Goal: Information Seeking & Learning: Learn about a topic

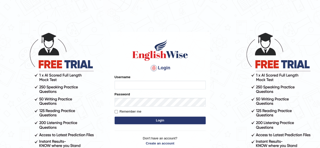
type input "pooja_123"
click at [161, 121] on button "Login" at bounding box center [160, 121] width 91 height 8
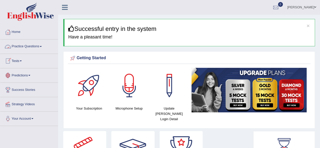
click at [16, 45] on link "Practice Questions" at bounding box center [29, 46] width 58 height 13
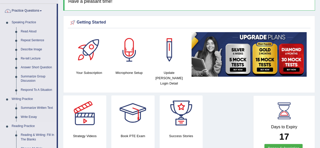
scroll to position [36, 0]
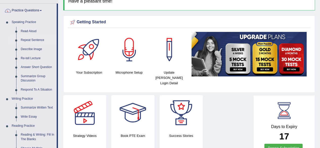
click at [25, 39] on link "Repeat Sentence" at bounding box center [37, 40] width 38 height 9
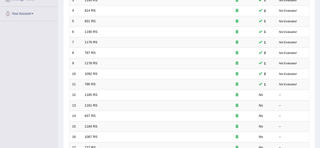
scroll to position [108, 0]
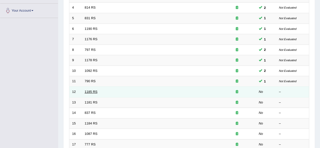
click at [91, 90] on link "1185 RS" at bounding box center [91, 92] width 13 height 4
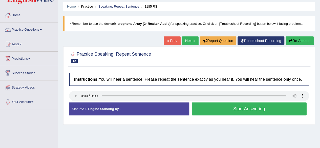
scroll to position [17, 0]
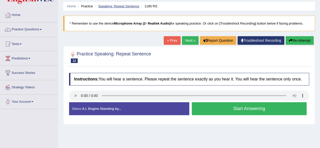
click at [107, 4] on link "Speaking: Repeat Sentence" at bounding box center [118, 6] width 41 height 4
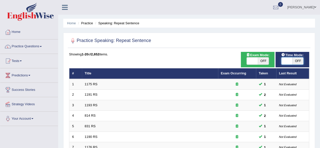
click at [290, 63] on span at bounding box center [287, 60] width 11 height 7
checkbox input "true"
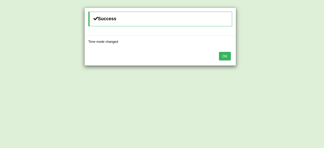
click at [226, 56] on button "OK" at bounding box center [225, 56] width 12 height 9
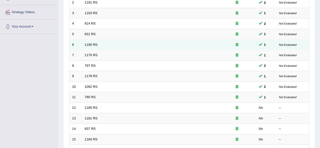
scroll to position [93, 0]
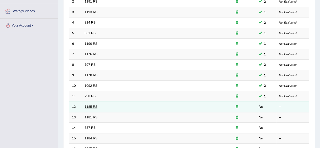
click at [89, 107] on link "1185 RS" at bounding box center [91, 107] width 13 height 4
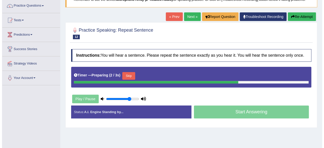
scroll to position [41, 0]
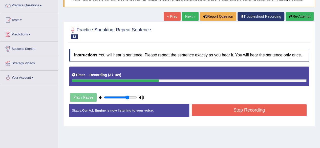
click at [208, 112] on button "Stop Recording" at bounding box center [249, 110] width 115 height 12
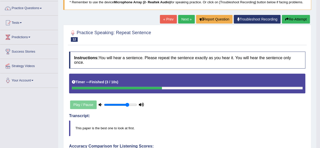
scroll to position [38, 0]
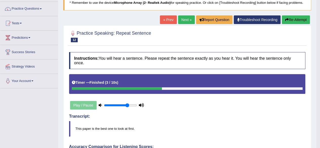
click at [182, 18] on link "Next »" at bounding box center [186, 19] width 17 height 9
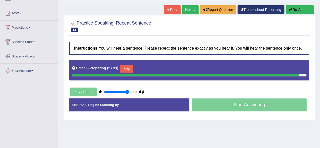
scroll to position [48, 0]
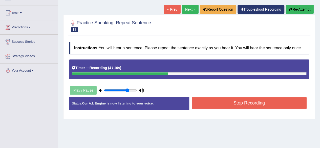
click at [292, 7] on button "Re-Attempt" at bounding box center [300, 9] width 28 height 9
click at [264, 101] on button "Stop Recording" at bounding box center [249, 103] width 115 height 12
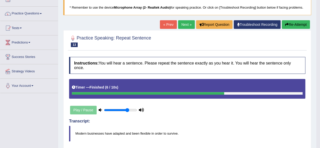
scroll to position [20, 0]
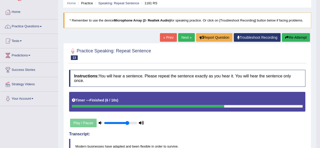
click at [289, 34] on button "Re-Attempt" at bounding box center [296, 37] width 28 height 9
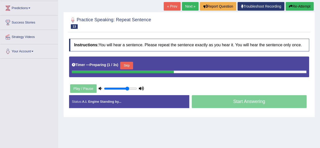
scroll to position [73, 0]
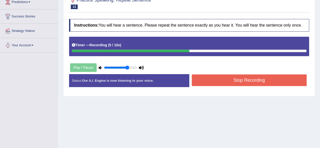
click at [268, 78] on button "Stop Recording" at bounding box center [249, 80] width 115 height 12
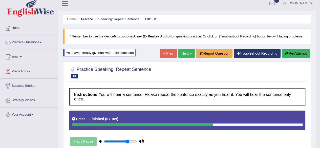
scroll to position [0, 0]
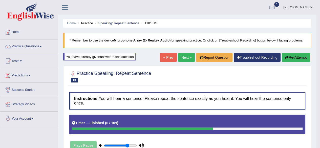
click at [186, 58] on link "Next »" at bounding box center [186, 57] width 17 height 9
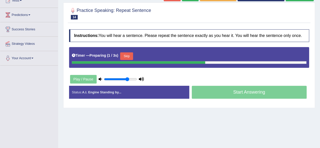
scroll to position [59, 0]
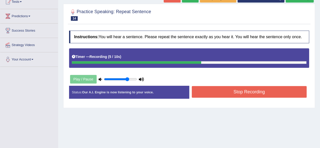
click at [231, 91] on button "Stop Recording" at bounding box center [249, 92] width 115 height 12
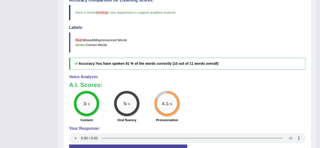
scroll to position [184, 0]
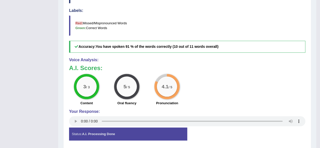
click at [231, 91] on div "3 / 3 Content 5 / 5 Oral fluency 4.1 / 5 Pronunciation" at bounding box center [188, 90] width 242 height 33
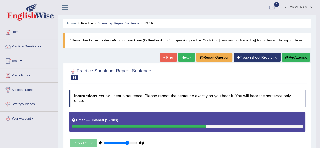
scroll to position [1, 0]
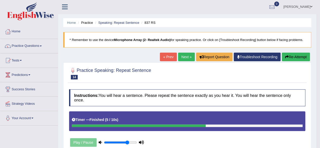
click at [185, 54] on link "Next »" at bounding box center [186, 57] width 17 height 9
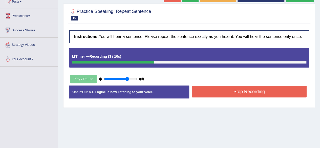
scroll to position [29, 0]
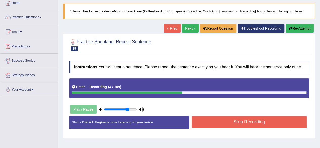
click at [308, 26] on button "Re-Attempt" at bounding box center [300, 28] width 28 height 9
click at [296, 29] on button "Re-Attempt" at bounding box center [300, 28] width 28 height 9
click at [281, 120] on button "Stop Recording" at bounding box center [249, 122] width 115 height 12
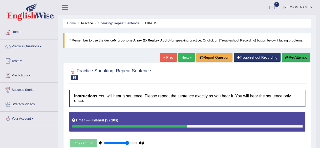
scroll to position [0, 0]
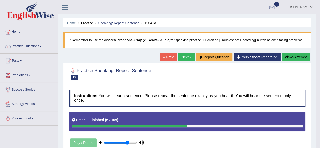
click at [184, 59] on link "Next »" at bounding box center [186, 57] width 17 height 9
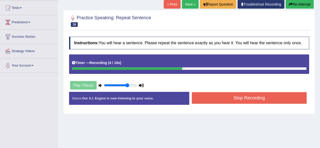
scroll to position [53, 0]
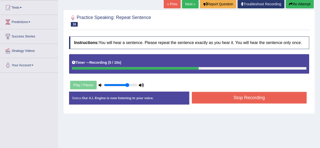
click at [221, 102] on button "Stop Recording" at bounding box center [249, 98] width 115 height 12
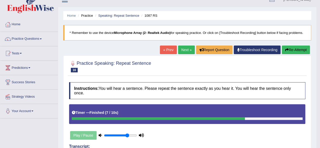
scroll to position [0, 0]
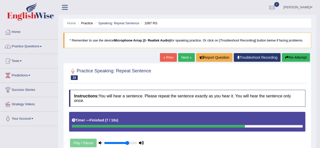
click at [298, 56] on button "Re-Attempt" at bounding box center [296, 57] width 28 height 9
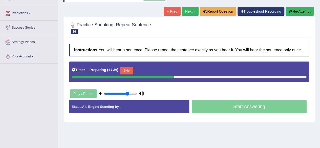
scroll to position [63, 0]
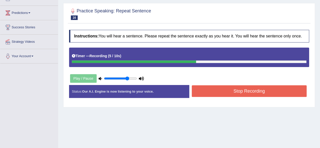
click at [280, 95] on button "Stop Recording" at bounding box center [249, 91] width 115 height 12
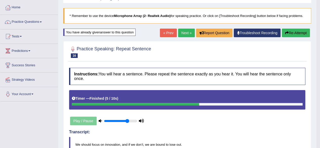
scroll to position [7, 0]
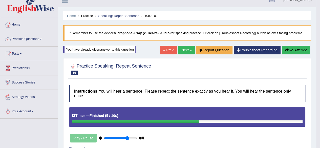
click at [187, 49] on link "Next »" at bounding box center [186, 50] width 17 height 9
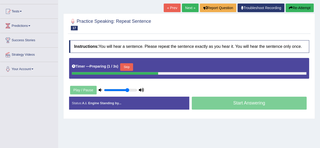
scroll to position [51, 0]
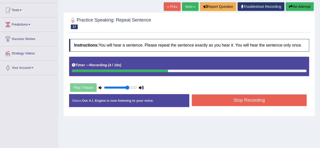
click at [244, 100] on button "Stop Recording" at bounding box center [249, 100] width 115 height 12
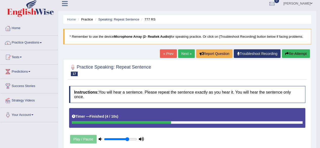
scroll to position [0, 0]
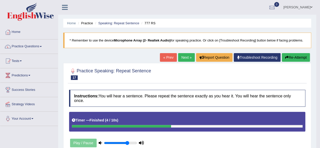
click at [183, 55] on link "Next »" at bounding box center [186, 57] width 17 height 9
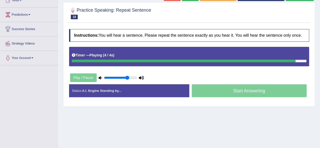
scroll to position [7, 0]
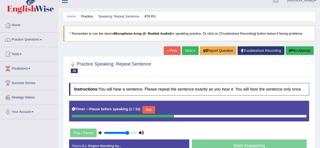
click at [303, 49] on button "Re-Attempt" at bounding box center [300, 50] width 28 height 9
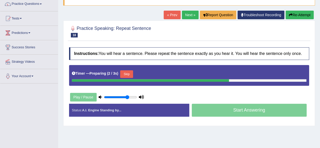
scroll to position [43, 0]
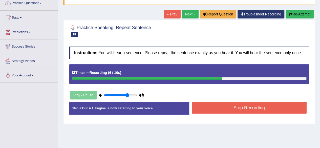
click at [295, 15] on button "Re-Attempt" at bounding box center [300, 14] width 28 height 9
click at [267, 107] on button "Stop Recording" at bounding box center [249, 108] width 115 height 12
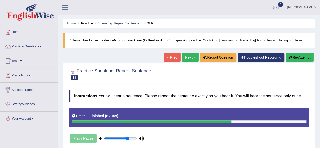
click at [182, 56] on link "Next »" at bounding box center [190, 57] width 17 height 9
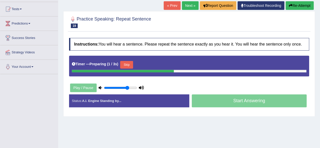
scroll to position [52, 0]
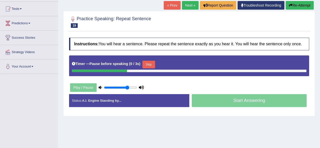
click at [302, 2] on button "Re-Attempt" at bounding box center [300, 5] width 28 height 9
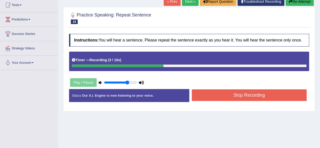
click at [262, 94] on button "Stop Recording" at bounding box center [249, 95] width 115 height 12
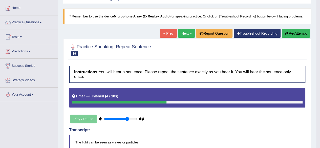
scroll to position [25, 0]
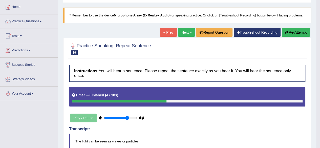
click at [289, 31] on button "Re-Attempt" at bounding box center [296, 32] width 28 height 9
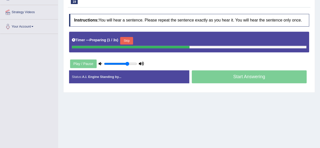
scroll to position [91, 0]
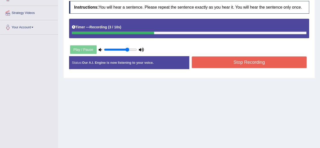
click at [279, 61] on button "Stop Recording" at bounding box center [249, 62] width 115 height 12
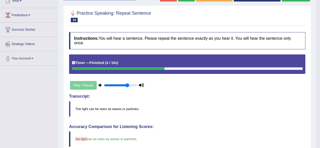
scroll to position [0, 0]
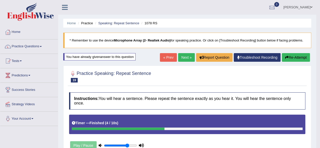
click at [188, 56] on link "Next »" at bounding box center [186, 57] width 17 height 9
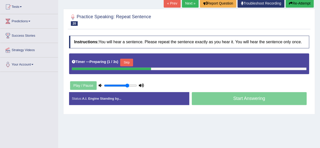
scroll to position [61, 0]
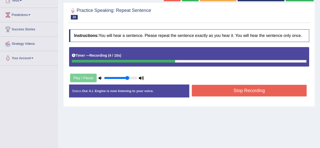
click at [206, 92] on button "Stop Recording" at bounding box center [249, 91] width 115 height 12
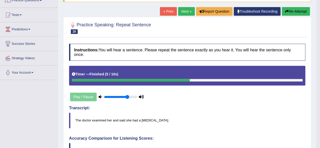
scroll to position [44, 0]
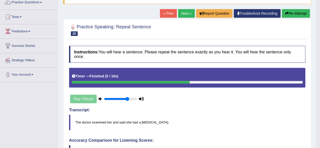
click at [187, 13] on link "Next »" at bounding box center [186, 13] width 17 height 9
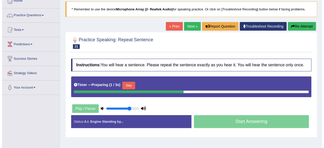
scroll to position [31, 0]
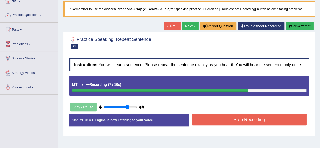
click at [255, 118] on button "Stop Recording" at bounding box center [249, 120] width 115 height 12
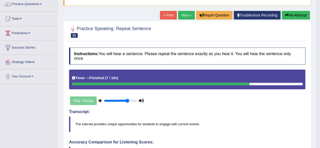
scroll to position [39, 0]
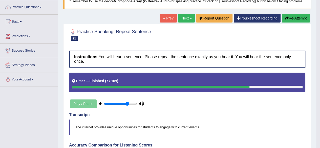
click at [305, 21] on button "Re-Attempt" at bounding box center [296, 18] width 28 height 9
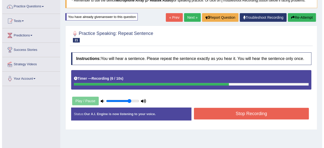
scroll to position [49, 0]
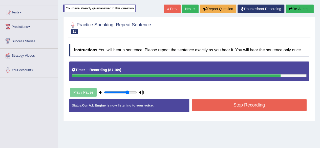
click at [260, 101] on button "Stop Recording" at bounding box center [249, 105] width 115 height 12
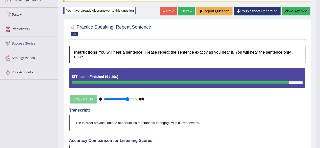
scroll to position [47, 0]
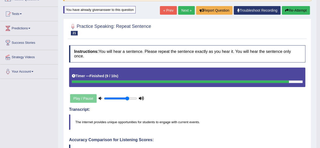
click at [300, 8] on button "Re-Attempt" at bounding box center [296, 10] width 28 height 9
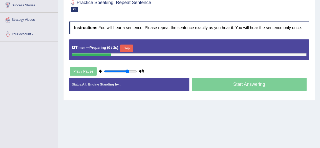
scroll to position [85, 0]
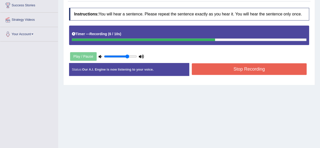
click at [268, 72] on button "Stop Recording" at bounding box center [249, 69] width 115 height 12
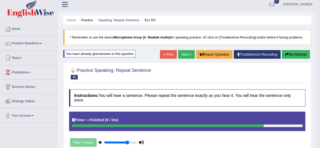
scroll to position [0, 0]
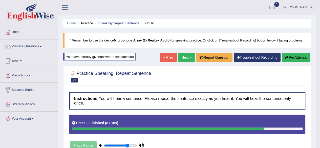
click at [183, 60] on link "Next »" at bounding box center [186, 57] width 17 height 9
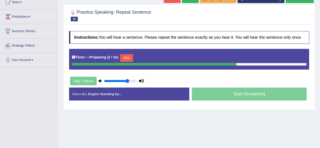
scroll to position [59, 0]
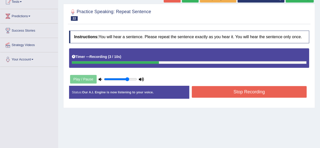
click at [217, 89] on button "Stop Recording" at bounding box center [249, 92] width 115 height 12
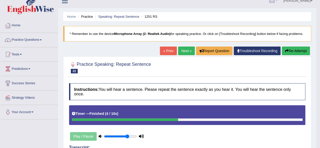
scroll to position [0, 0]
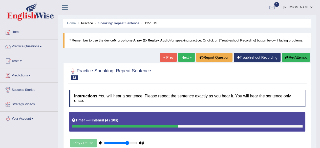
click at [293, 57] on button "Re-Attempt" at bounding box center [296, 57] width 28 height 9
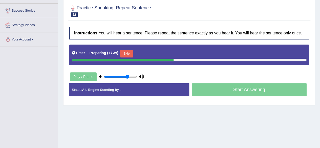
scroll to position [80, 0]
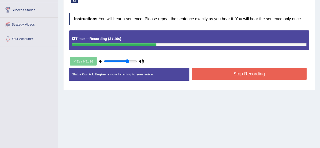
click at [237, 76] on button "Stop Recording" at bounding box center [249, 74] width 115 height 12
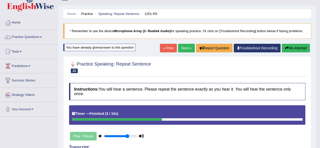
scroll to position [9, 0]
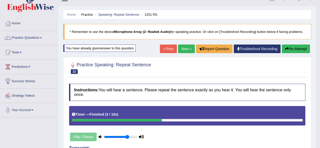
click at [186, 48] on link "Next »" at bounding box center [186, 49] width 17 height 9
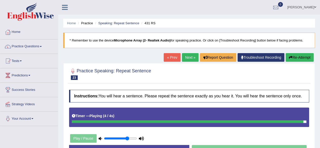
click at [294, 59] on button "Re-Attempt" at bounding box center [300, 57] width 28 height 9
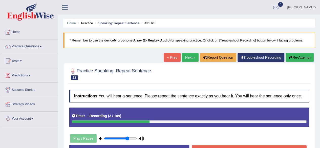
click at [300, 54] on button "Re-Attempt" at bounding box center [300, 57] width 28 height 9
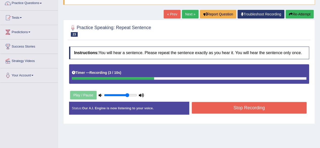
scroll to position [45, 0]
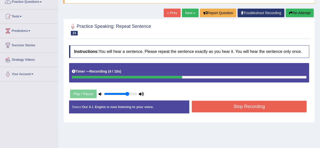
click at [270, 103] on button "Stop Recording" at bounding box center [249, 107] width 115 height 12
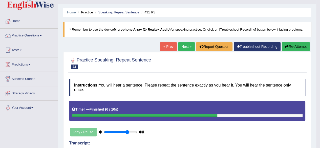
scroll to position [11, 0]
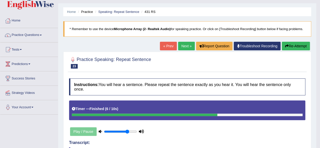
click at [290, 45] on button "Re-Attempt" at bounding box center [296, 46] width 28 height 9
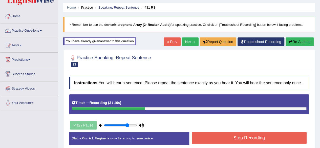
scroll to position [14, 0]
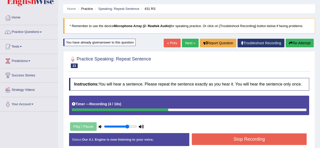
click at [298, 39] on button "Re-Attempt" at bounding box center [300, 43] width 28 height 9
click at [296, 46] on button "Re-Attempt" at bounding box center [300, 43] width 28 height 9
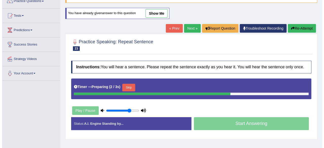
scroll to position [46, 0]
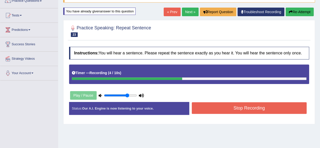
click at [263, 111] on button "Stop Recording" at bounding box center [249, 108] width 115 height 12
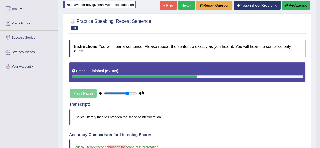
scroll to position [0, 0]
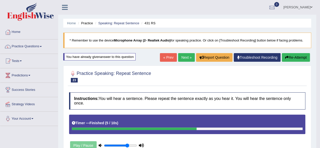
click at [183, 59] on link "Next »" at bounding box center [186, 57] width 17 height 9
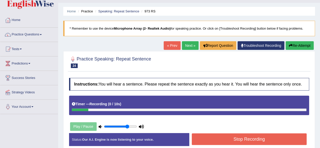
scroll to position [12, 0]
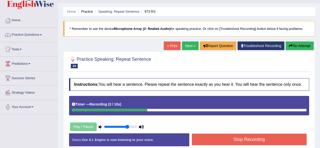
click at [305, 41] on div "Home Practice Speaking: Repeat Sentence 973 RS * Remember to use the device Mic…" at bounding box center [189, 114] width 262 height 253
click at [305, 43] on button "Re-Attempt" at bounding box center [300, 46] width 28 height 9
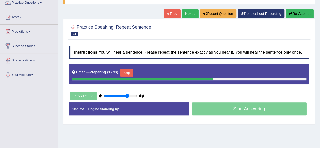
scroll to position [45, 0]
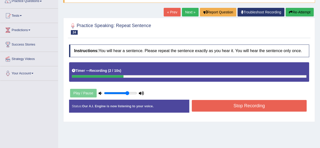
click at [295, 13] on button "Re-Attempt" at bounding box center [300, 12] width 28 height 9
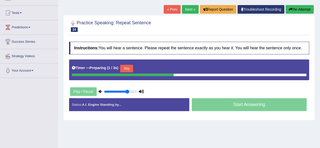
scroll to position [45, 0]
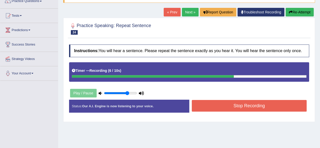
click at [249, 105] on button "Stop Recording" at bounding box center [249, 106] width 115 height 12
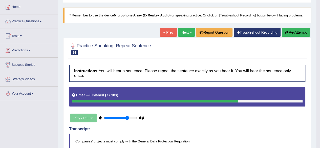
scroll to position [23, 0]
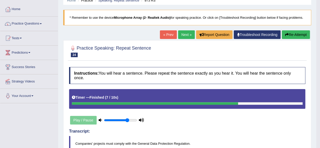
click at [184, 32] on link "Next »" at bounding box center [186, 34] width 17 height 9
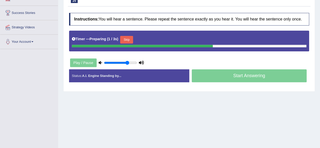
scroll to position [41, 0]
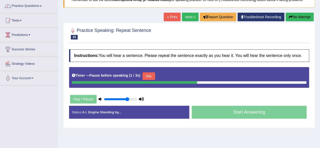
click at [296, 20] on button "Re-Attempt" at bounding box center [300, 17] width 28 height 9
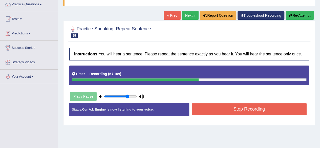
click at [245, 110] on button "Stop Recording" at bounding box center [249, 109] width 115 height 12
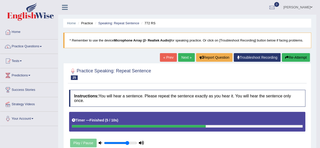
click at [183, 56] on link "Next »" at bounding box center [186, 57] width 17 height 9
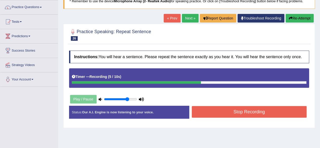
click at [260, 108] on button "Stop Recording" at bounding box center [249, 112] width 115 height 12
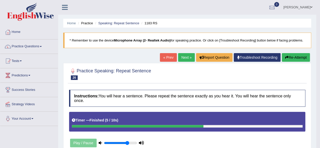
click at [295, 55] on button "Re-Attempt" at bounding box center [296, 57] width 28 height 9
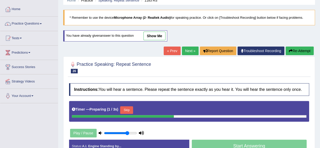
scroll to position [43, 0]
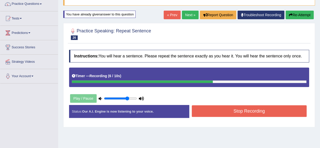
click at [299, 13] on button "Re-Attempt" at bounding box center [300, 15] width 28 height 9
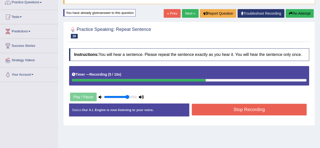
click at [276, 110] on button "Stop Recording" at bounding box center [249, 110] width 115 height 12
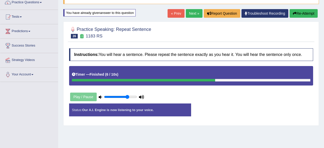
click at [276, 110] on div "Instructions: You will hear a sentence. Please repeat the sentence exactly as y…" at bounding box center [191, 84] width 247 height 77
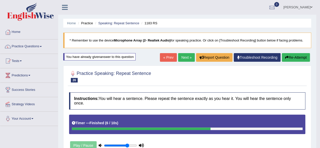
click at [189, 54] on link "Next »" at bounding box center [186, 57] width 17 height 9
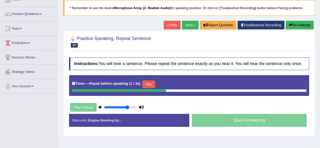
scroll to position [31, 0]
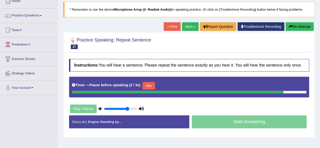
click at [301, 28] on button "Re-Attempt" at bounding box center [300, 26] width 28 height 9
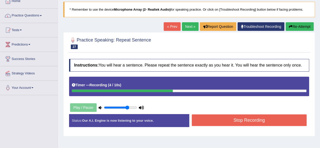
click at [301, 28] on button "Re-Attempt" at bounding box center [300, 26] width 28 height 9
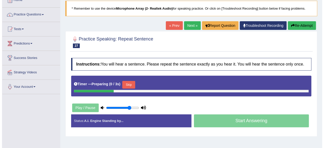
scroll to position [31, 0]
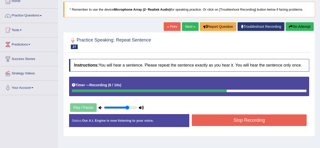
click at [261, 121] on button "Stop Recording" at bounding box center [249, 120] width 115 height 12
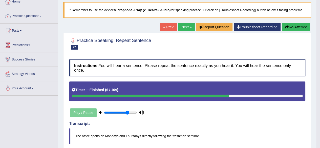
scroll to position [0, 0]
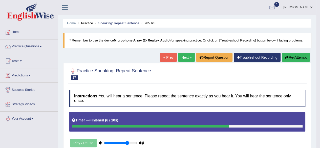
click at [186, 56] on link "Next »" at bounding box center [186, 57] width 17 height 9
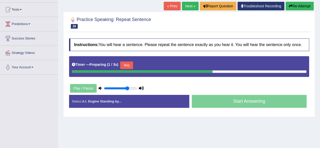
scroll to position [51, 0]
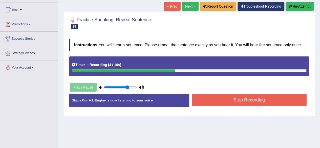
click at [229, 101] on button "Stop Recording" at bounding box center [249, 100] width 115 height 12
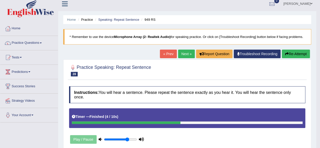
scroll to position [1, 0]
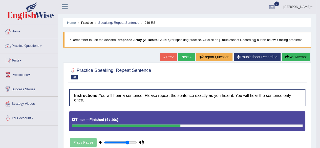
click at [182, 58] on link "Next »" at bounding box center [186, 57] width 17 height 9
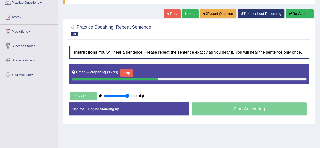
scroll to position [45, 0]
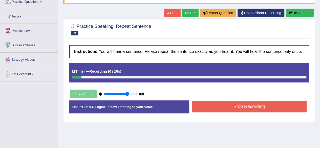
click at [298, 11] on button "Re-Attempt" at bounding box center [300, 13] width 28 height 9
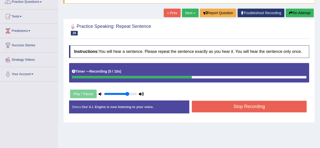
click at [264, 101] on div "Start Answering" at bounding box center [249, 101] width 120 height 0
click at [254, 110] on button "Stop Recording" at bounding box center [249, 107] width 115 height 12
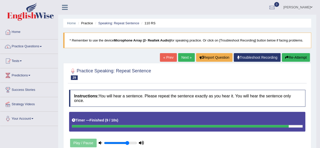
click at [180, 53] on link "Next »" at bounding box center [186, 57] width 17 height 9
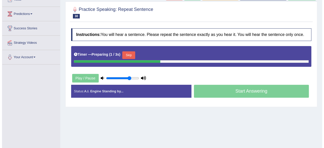
scroll to position [61, 0]
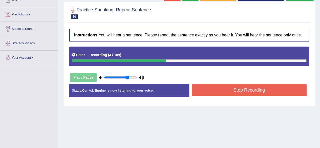
click at [220, 86] on button "Stop Recording" at bounding box center [249, 90] width 115 height 12
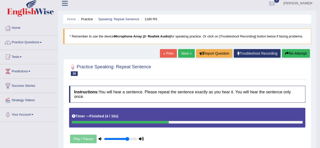
scroll to position [0, 0]
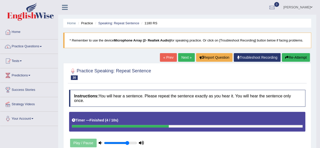
click at [181, 56] on link "Next »" at bounding box center [186, 57] width 17 height 9
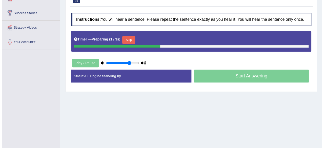
scroll to position [82, 0]
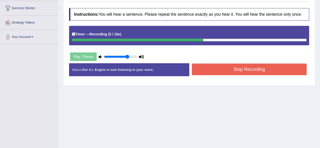
click at [211, 67] on button "Stop Recording" at bounding box center [249, 70] width 115 height 12
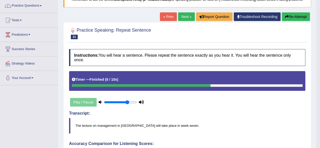
scroll to position [0, 0]
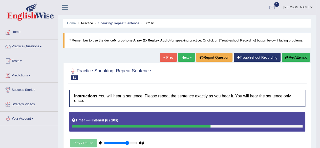
click at [185, 57] on link "Next »" at bounding box center [186, 57] width 17 height 9
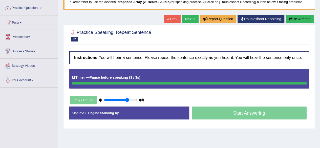
scroll to position [37, 0]
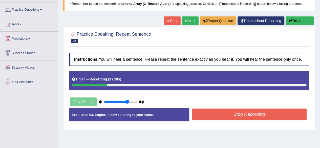
click at [300, 18] on button "Re-Attempt" at bounding box center [300, 20] width 28 height 9
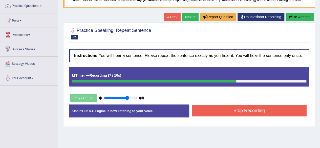
click at [265, 108] on button "Stop Recording" at bounding box center [249, 111] width 115 height 12
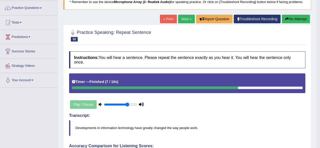
scroll to position [39, 0]
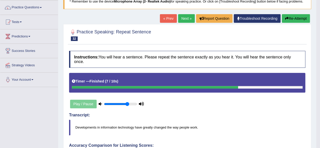
click at [185, 20] on link "Next »" at bounding box center [186, 18] width 17 height 9
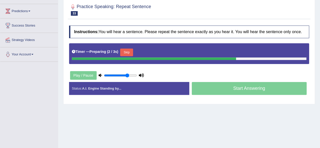
scroll to position [64, 0]
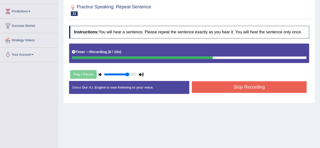
click at [217, 85] on button "Stop Recording" at bounding box center [249, 87] width 115 height 12
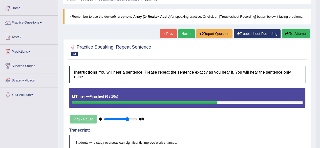
scroll to position [0, 0]
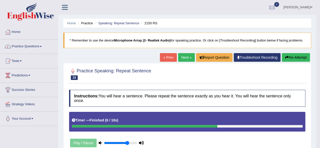
click at [189, 55] on link "Next »" at bounding box center [186, 57] width 17 height 9
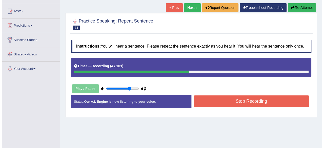
scroll to position [51, 0]
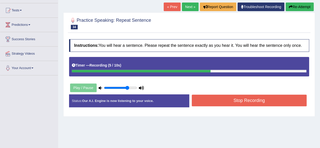
click at [214, 99] on button "Stop Recording" at bounding box center [249, 101] width 115 height 12
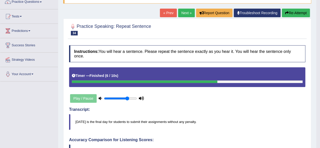
scroll to position [37, 0]
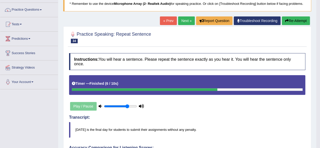
click at [181, 19] on link "Next »" at bounding box center [186, 20] width 17 height 9
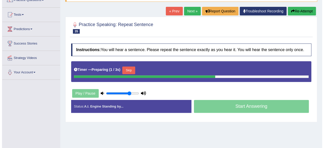
scroll to position [47, 0]
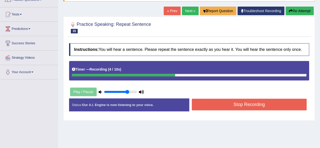
click at [229, 102] on button "Stop Recording" at bounding box center [249, 105] width 115 height 12
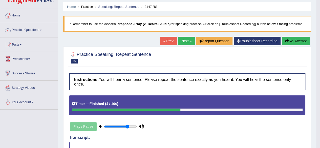
scroll to position [15, 0]
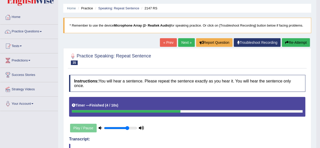
click at [182, 41] on link "Next »" at bounding box center [186, 42] width 17 height 9
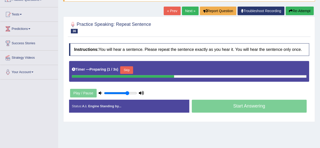
scroll to position [47, 0]
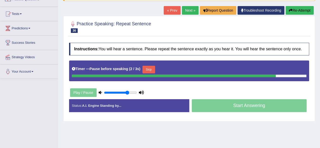
click at [303, 12] on button "Re-Attempt" at bounding box center [300, 10] width 28 height 9
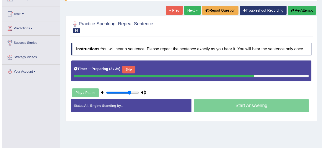
scroll to position [34, 0]
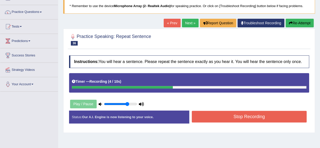
click at [241, 113] on button "Stop Recording" at bounding box center [249, 117] width 115 height 12
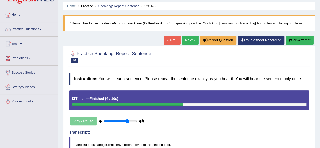
scroll to position [0, 0]
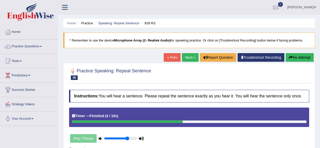
click at [187, 59] on link "Next »" at bounding box center [190, 57] width 17 height 9
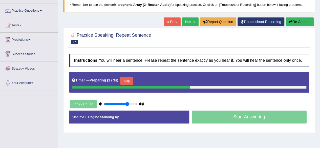
scroll to position [36, 0]
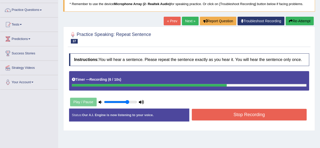
click at [294, 18] on button "Re-Attempt" at bounding box center [300, 21] width 28 height 9
click at [264, 110] on button "Stop Recording" at bounding box center [249, 115] width 115 height 12
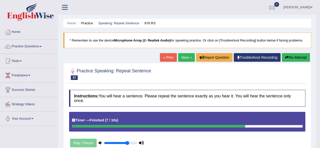
click at [183, 56] on link "Next »" at bounding box center [186, 57] width 17 height 9
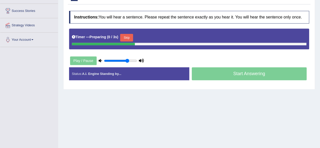
scroll to position [47, 0]
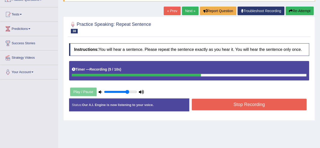
click at [219, 101] on button "Stop Recording" at bounding box center [249, 105] width 115 height 12
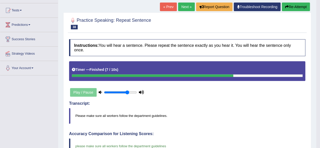
scroll to position [0, 0]
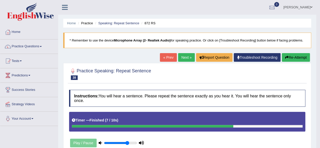
click at [181, 56] on link "Next »" at bounding box center [186, 57] width 17 height 9
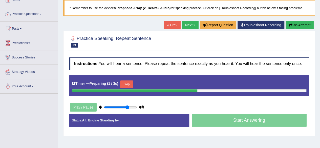
scroll to position [33, 0]
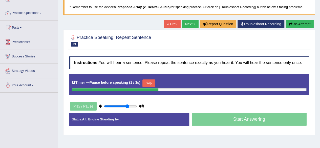
click at [287, 24] on button "Re-Attempt" at bounding box center [300, 24] width 28 height 9
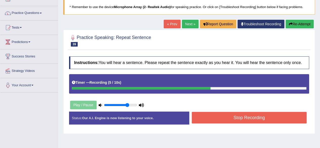
click at [262, 122] on button "Stop Recording" at bounding box center [249, 118] width 115 height 12
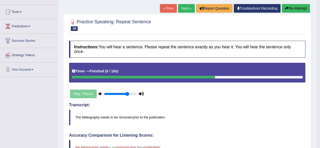
scroll to position [43, 0]
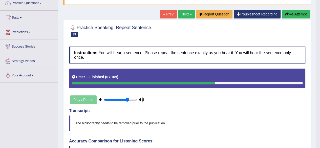
click at [293, 12] on button "Re-Attempt" at bounding box center [296, 14] width 28 height 9
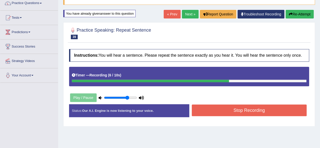
click at [264, 103] on div "Instructions: You will hear a sentence. Please repeat the sentence exactly as y…" at bounding box center [189, 85] width 243 height 77
click at [265, 109] on button "Stop Recording" at bounding box center [249, 111] width 115 height 12
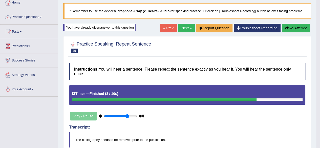
scroll to position [27, 0]
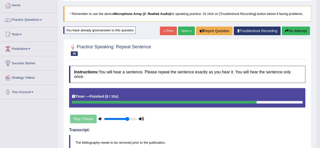
click at [187, 29] on link "Next »" at bounding box center [186, 31] width 17 height 9
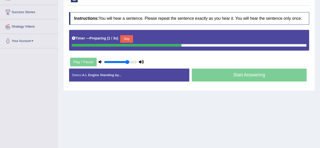
scroll to position [63, 0]
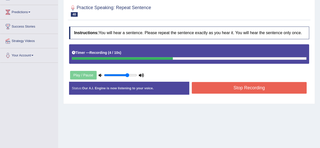
click at [230, 87] on button "Stop Recording" at bounding box center [249, 88] width 115 height 12
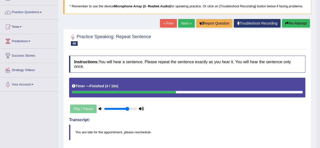
scroll to position [34, 0]
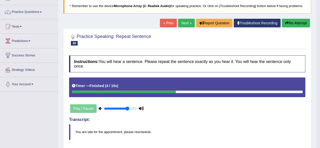
click at [182, 25] on link "Next »" at bounding box center [186, 23] width 17 height 9
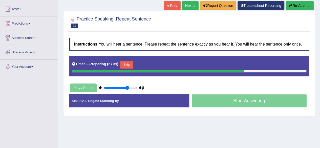
scroll to position [51, 0]
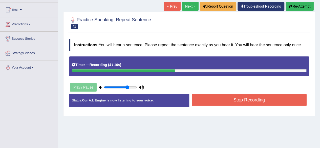
click at [247, 97] on button "Stop Recording" at bounding box center [249, 100] width 115 height 12
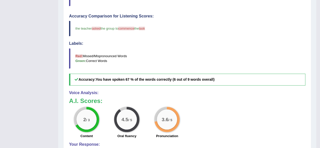
scroll to position [0, 0]
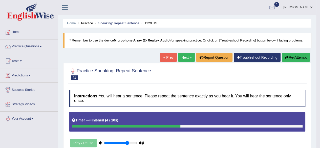
click at [184, 57] on link "Next »" at bounding box center [186, 57] width 17 height 9
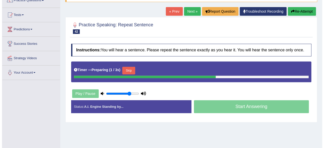
scroll to position [46, 0]
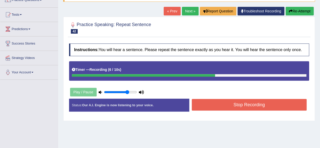
click at [222, 99] on button "Stop Recording" at bounding box center [249, 105] width 115 height 12
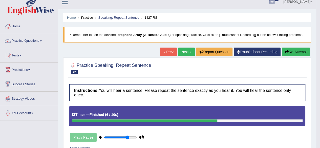
scroll to position [5, 0]
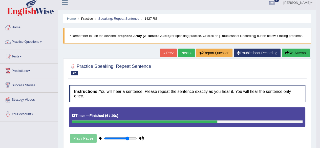
click at [185, 52] on link "Next »" at bounding box center [186, 53] width 17 height 9
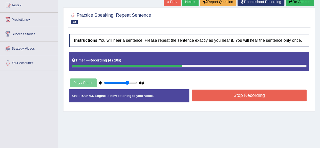
scroll to position [70, 0]
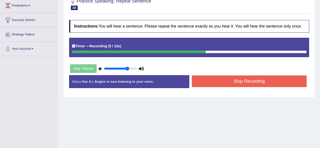
click at [209, 75] on button "Stop Recording" at bounding box center [249, 81] width 115 height 12
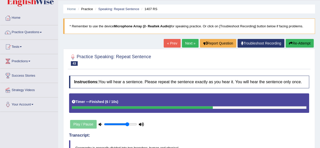
scroll to position [14, 0]
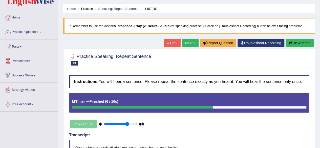
click at [304, 44] on button "Re-Attempt" at bounding box center [300, 43] width 28 height 9
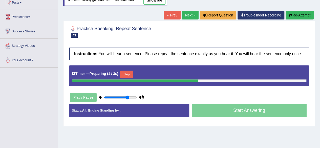
scroll to position [66, 0]
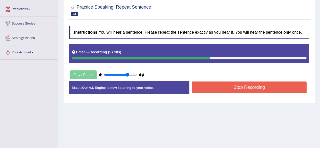
click at [259, 86] on button "Stop Recording" at bounding box center [249, 88] width 115 height 12
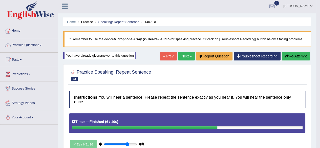
scroll to position [0, 0]
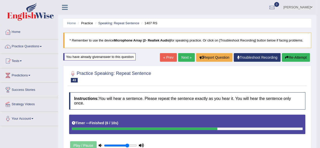
click at [186, 60] on link "Next »" at bounding box center [186, 57] width 17 height 9
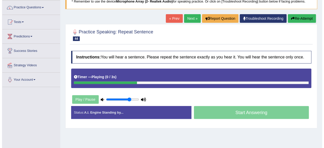
scroll to position [39, 0]
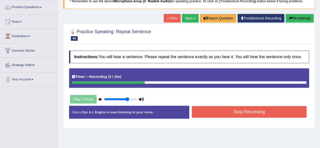
click at [215, 113] on button "Stop Recording" at bounding box center [249, 112] width 115 height 12
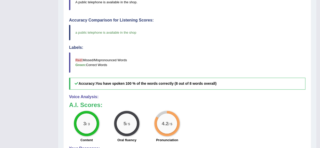
scroll to position [0, 0]
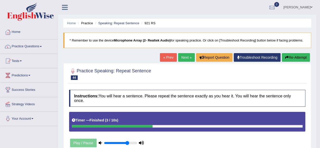
click at [183, 55] on link "Next »" at bounding box center [186, 57] width 17 height 9
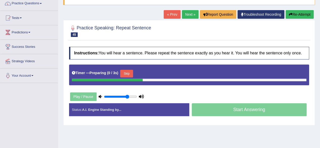
scroll to position [43, 0]
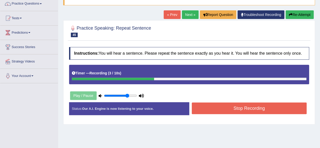
click at [223, 107] on button "Stop Recording" at bounding box center [249, 109] width 115 height 12
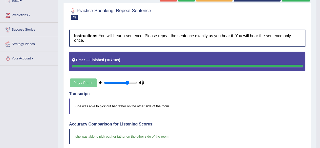
scroll to position [14, 0]
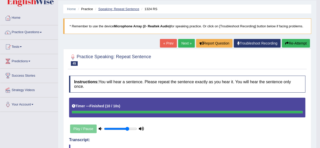
click at [113, 10] on link "Speaking: Repeat Sentence" at bounding box center [118, 9] width 41 height 4
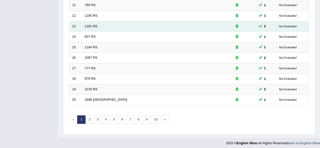
scroll to position [185, 0]
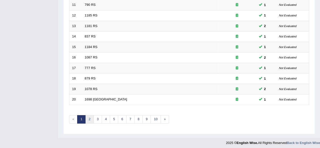
click at [89, 118] on link "2" at bounding box center [89, 119] width 8 height 8
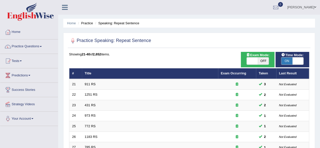
click at [89, 118] on td "973 RS" at bounding box center [150, 116] width 136 height 11
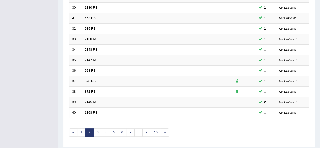
scroll to position [185, 0]
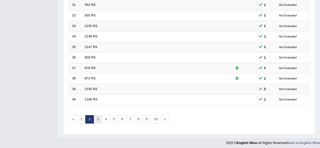
click at [98, 117] on link "3" at bounding box center [98, 119] width 8 height 8
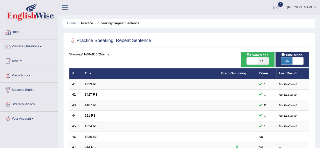
click at [25, 44] on link "Practice Questions" at bounding box center [29, 46] width 58 height 13
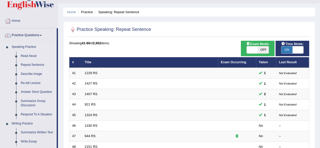
scroll to position [12, 0]
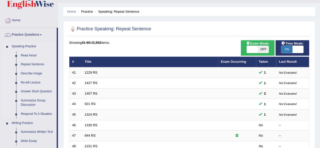
click at [28, 73] on link "Describe Image" at bounding box center [37, 73] width 38 height 9
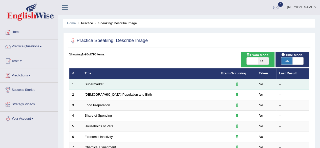
click at [98, 82] on td "Supermarket" at bounding box center [150, 84] width 136 height 11
click at [98, 83] on link "Supermarket" at bounding box center [94, 84] width 19 height 4
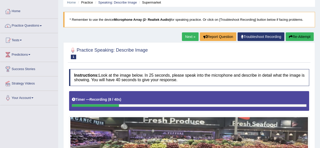
scroll to position [22, 0]
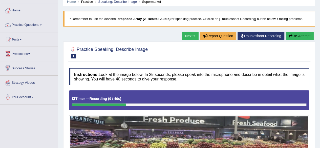
click at [305, 35] on button "Re-Attempt" at bounding box center [300, 36] width 28 height 9
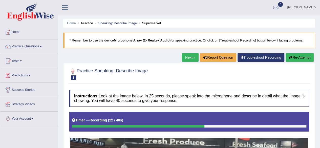
click at [299, 57] on button "Re-Attempt" at bounding box center [300, 57] width 28 height 9
click at [297, 60] on button "Re-Attempt" at bounding box center [300, 57] width 28 height 9
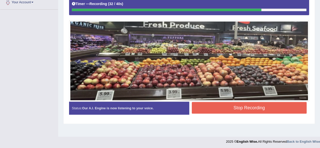
scroll to position [116, 0]
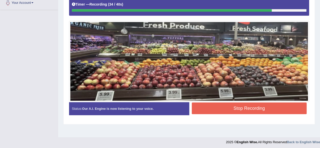
click at [243, 108] on button "Stop Recording" at bounding box center [249, 109] width 115 height 12
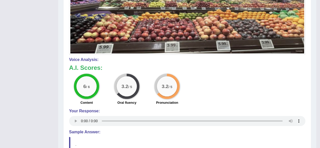
scroll to position [163, 0]
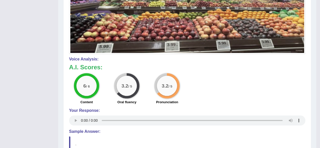
click at [287, 81] on div "6 / 6 Content 3.2 / 5 Oral fluency 3.2 / 5 Pronunciation" at bounding box center [188, 89] width 242 height 33
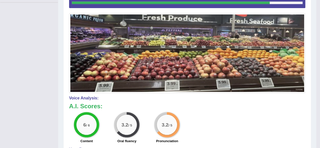
scroll to position [0, 0]
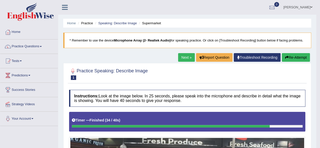
click at [296, 54] on button "Re-Attempt" at bounding box center [296, 57] width 28 height 9
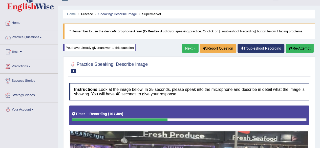
scroll to position [5, 0]
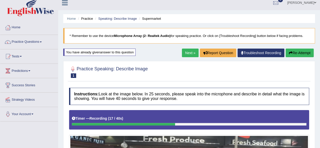
click at [301, 55] on button "Re-Attempt" at bounding box center [300, 53] width 28 height 9
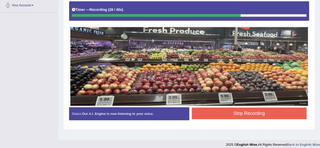
scroll to position [114, 0]
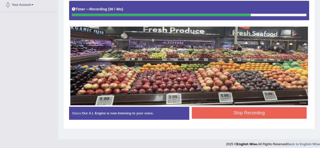
click at [256, 112] on button "Stop Recording" at bounding box center [249, 113] width 115 height 12
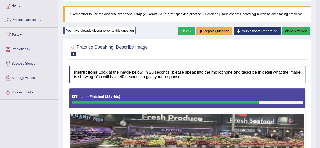
scroll to position [26, 0]
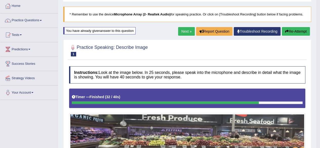
click at [180, 33] on link "Next »" at bounding box center [186, 31] width 17 height 9
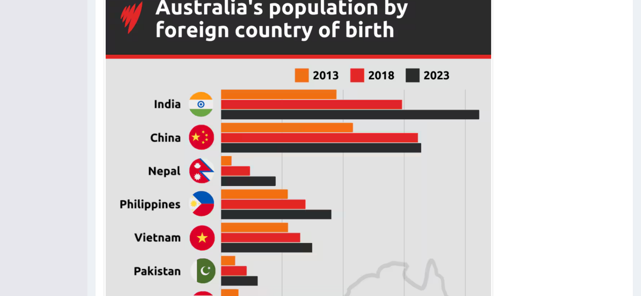
scroll to position [145, 0]
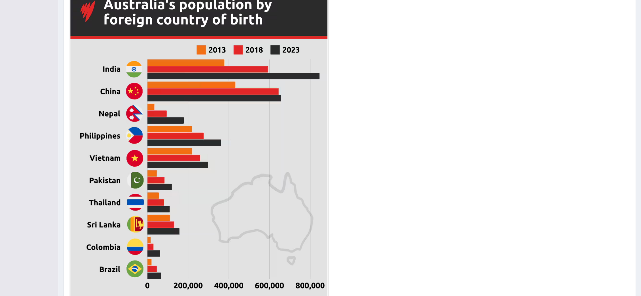
drag, startPoint x: 318, startPoint y: 0, endPoint x: 434, endPoint y: 116, distance: 164.4
click at [320, 116] on div at bounding box center [349, 141] width 561 height 356
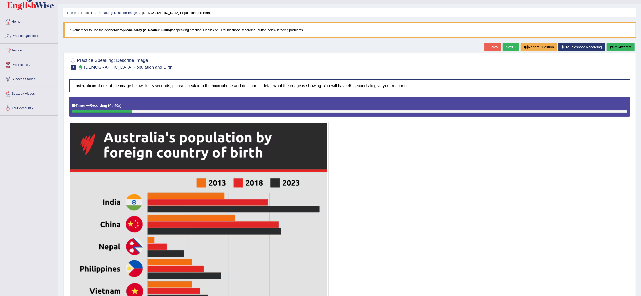
scroll to position [0, 0]
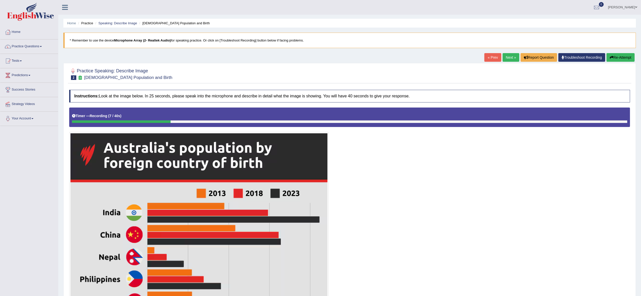
click at [320, 59] on button "Re-Attempt" at bounding box center [620, 57] width 28 height 9
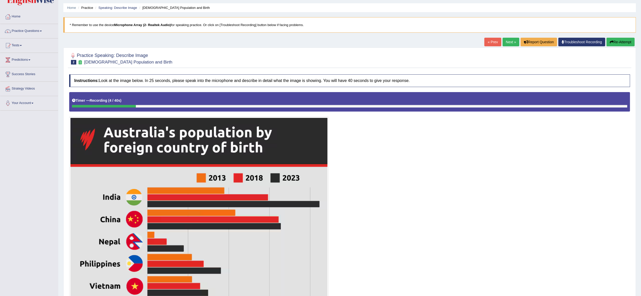
scroll to position [14, 0]
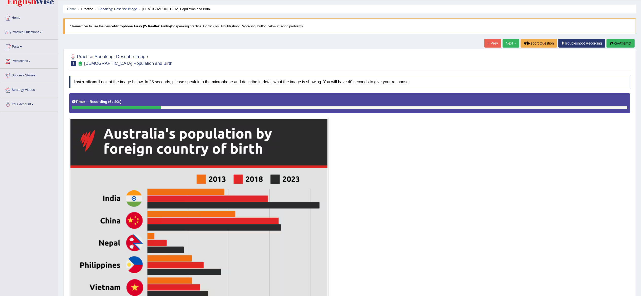
click at [614, 46] on button "Re-Attempt" at bounding box center [620, 43] width 28 height 9
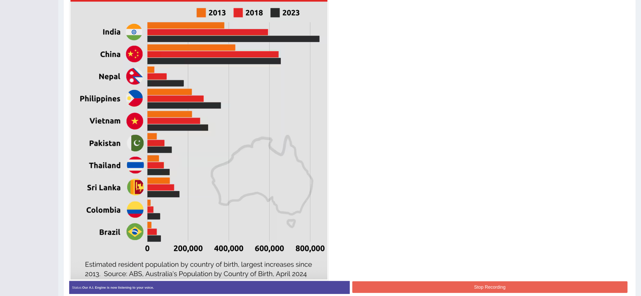
scroll to position [8, 0]
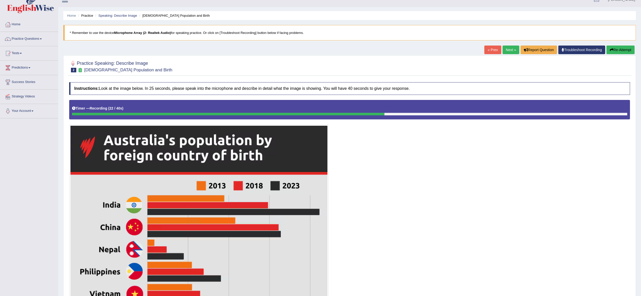
click at [615, 48] on button "Re-Attempt" at bounding box center [620, 50] width 28 height 9
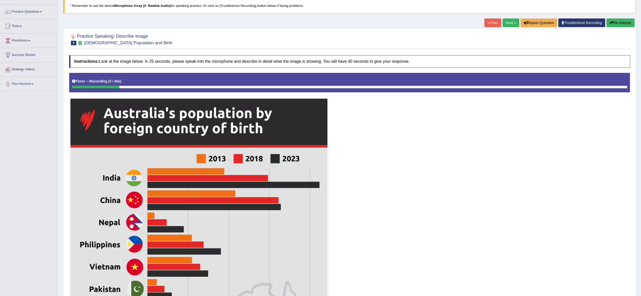
scroll to position [35, 0]
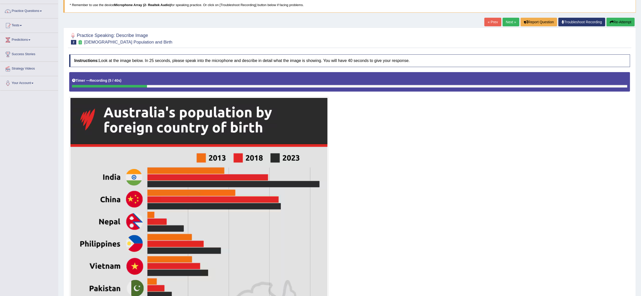
click at [619, 23] on button "Re-Attempt" at bounding box center [620, 22] width 28 height 9
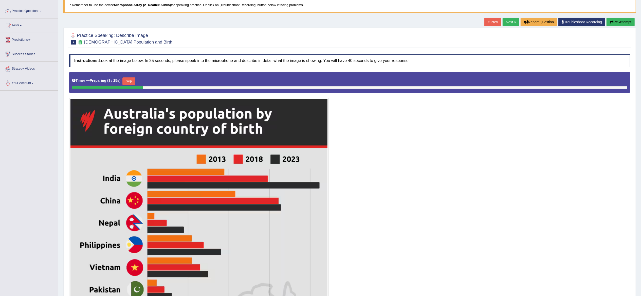
click at [133, 79] on button "Skip" at bounding box center [128, 82] width 13 height 8
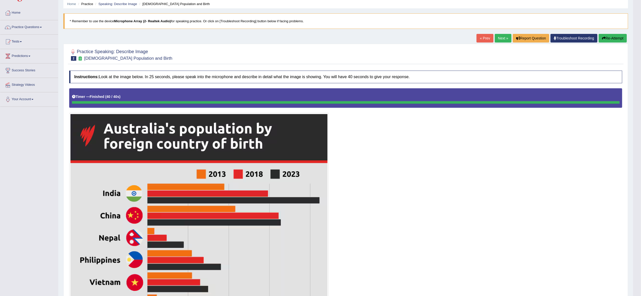
scroll to position [42, 0]
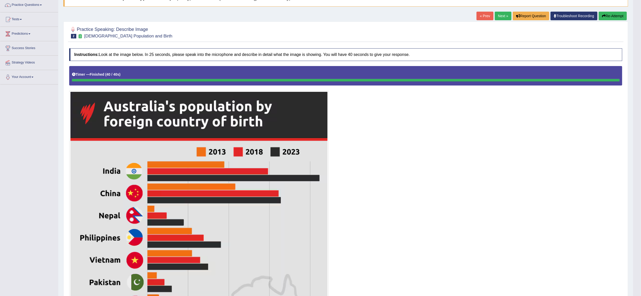
click at [604, 17] on button "Re-Attempt" at bounding box center [612, 16] width 28 height 9
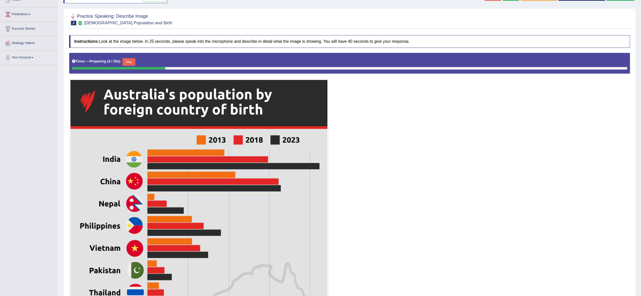
scroll to position [63, 0]
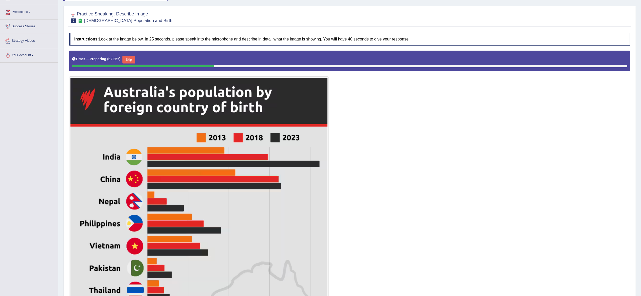
click at [131, 59] on button "Skip" at bounding box center [128, 60] width 13 height 8
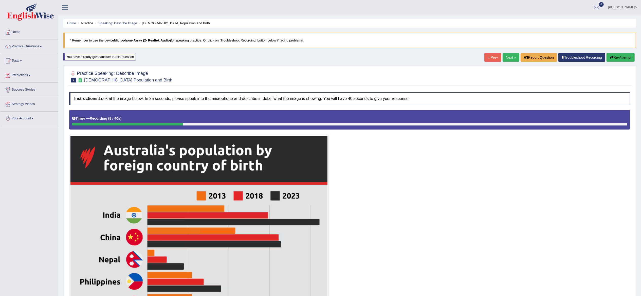
scroll to position [2, 0]
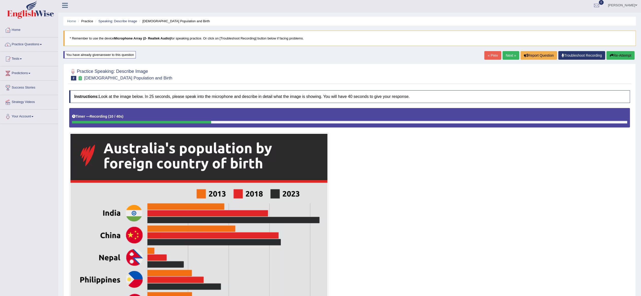
click at [623, 54] on button "Re-Attempt" at bounding box center [620, 55] width 28 height 9
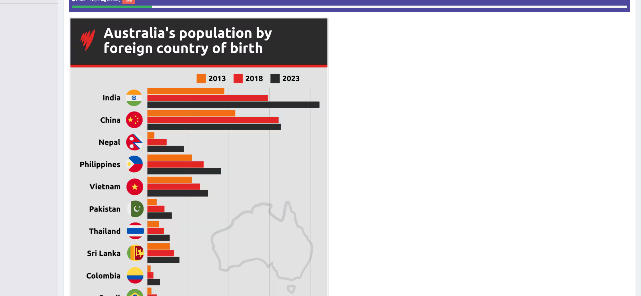
scroll to position [117, 0]
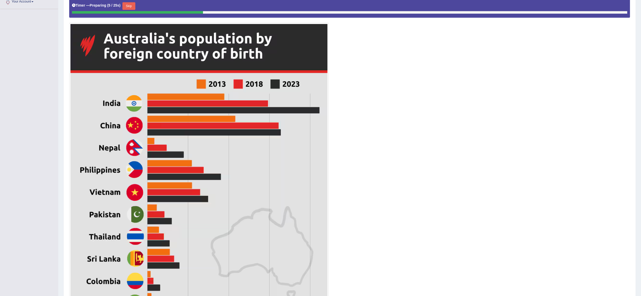
click at [128, 4] on button "Skip" at bounding box center [128, 6] width 13 height 8
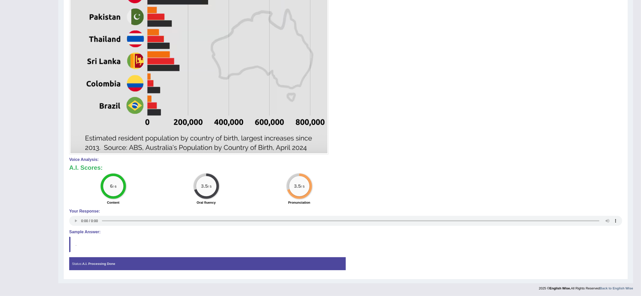
scroll to position [311, 0]
click at [88, 233] on h4 "Sample Answer:" at bounding box center [345, 232] width 553 height 5
click at [88, 240] on blockquote "." at bounding box center [345, 244] width 553 height 15
click at [93, 265] on strong "A.I. Processing Done" at bounding box center [98, 264] width 33 height 4
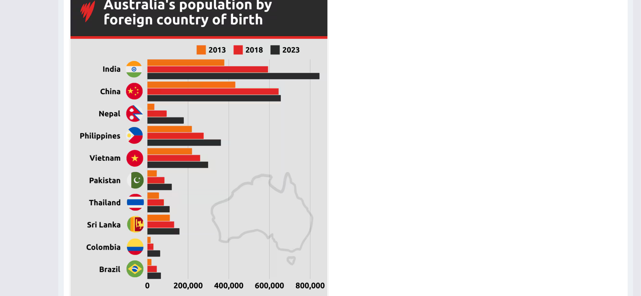
scroll to position [0, 0]
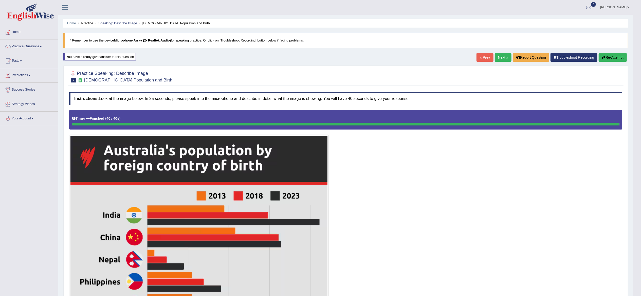
click at [496, 59] on link "Next »" at bounding box center [502, 57] width 17 height 9
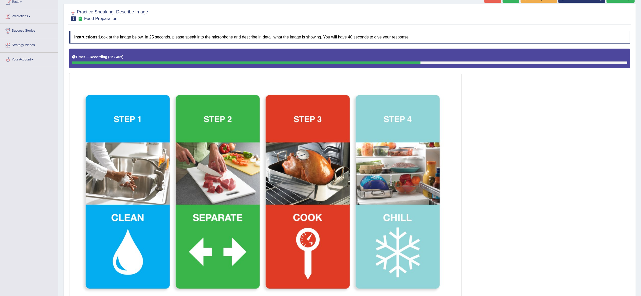
scroll to position [38, 0]
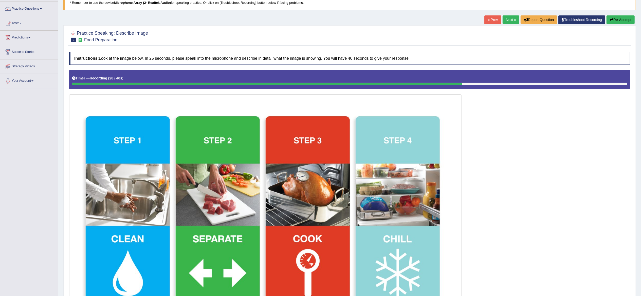
click at [616, 19] on button "Re-Attempt" at bounding box center [620, 19] width 28 height 9
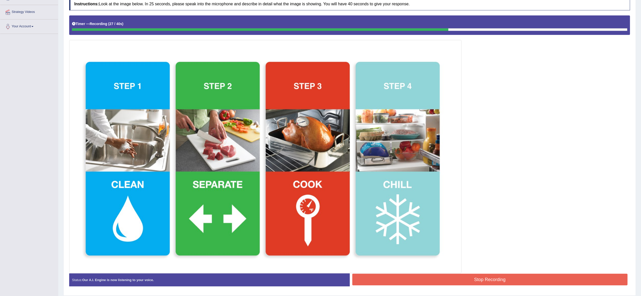
scroll to position [110, 0]
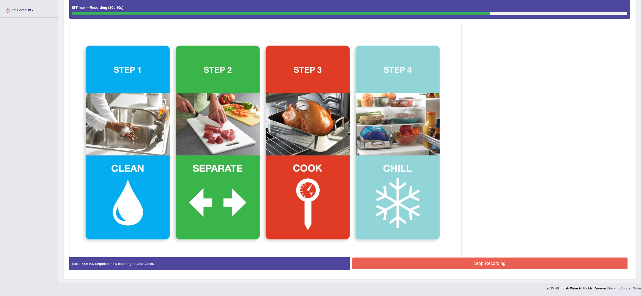
click at [481, 265] on button "Stop Recording" at bounding box center [489, 264] width 275 height 12
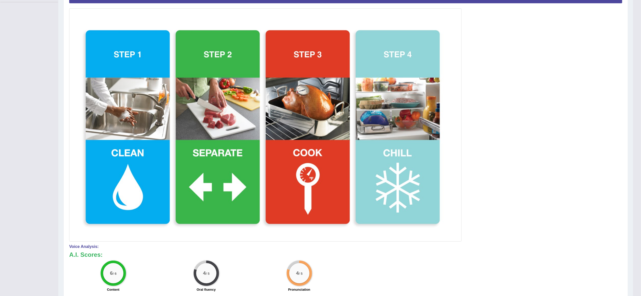
scroll to position [117, 0]
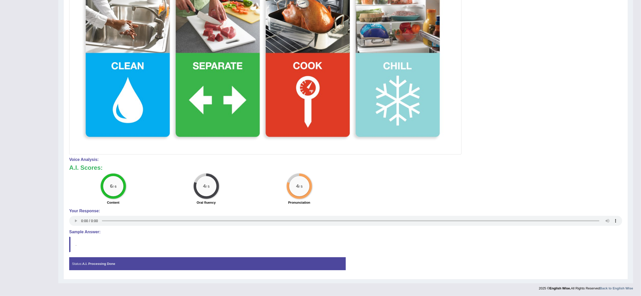
click at [139, 155] on div "Created with Highcharts 7.1.2 Too low Too high Time Pitch meter: 0 2.5 5 7.5 10…" at bounding box center [206, 155] width 279 height 0
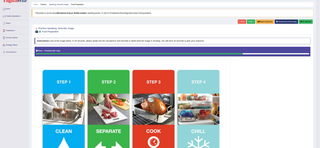
scroll to position [0, 0]
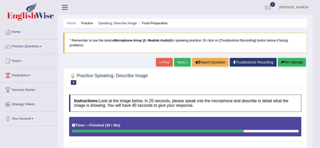
drag, startPoint x: 626, startPoint y: 1, endPoint x: 193, endPoint y: 91, distance: 442.5
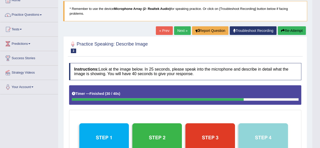
scroll to position [31, 0]
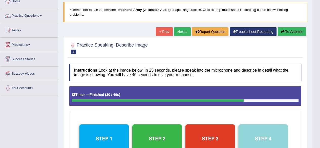
click at [181, 32] on link "Next »" at bounding box center [182, 31] width 17 height 9
